Goal: Information Seeking & Learning: Learn about a topic

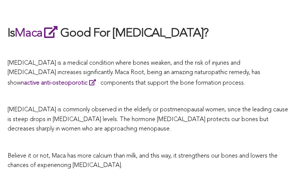
scroll to position [2306, 0]
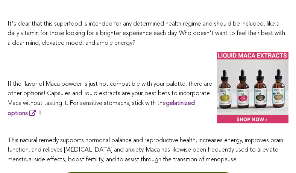
scroll to position [3762, 0]
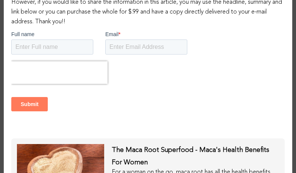
click at [17, 55] on div "This content is copyright protected However, if you would like to share the inf…" at bounding box center [148, 86] width 289 height 304
click at [24, 27] on p "However, if you would like to share the information in this article, you may us…" at bounding box center [148, 12] width 274 height 29
click at [60, 108] on div "Submit" at bounding box center [148, 104] width 274 height 27
click at [24, 20] on p "However, if you would like to share the information in this article, you may us…" at bounding box center [148, 12] width 274 height 29
click at [26, 26] on p "However, if you would like to share the information in this article, you may us…" at bounding box center [148, 12] width 274 height 29
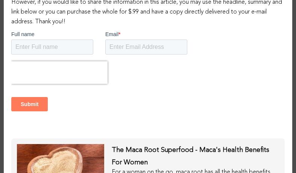
click at [36, 26] on p "However, if you would like to share the information in this article, you may us…" at bounding box center [148, 12] width 274 height 29
click at [60, 18] on p "However, if you would like to share the information in this article, you may us…" at bounding box center [148, 12] width 274 height 29
